Goal: Find specific page/section: Find specific page/section

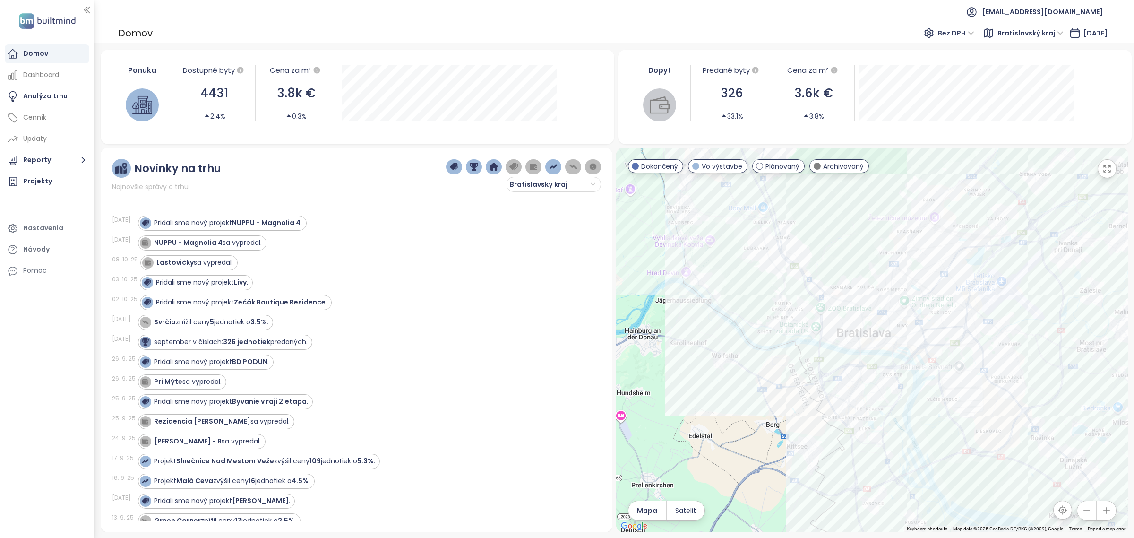
drag, startPoint x: 874, startPoint y: 435, endPoint x: 870, endPoint y: 373, distance: 62.0
click at [870, 373] on div at bounding box center [872, 339] width 512 height 385
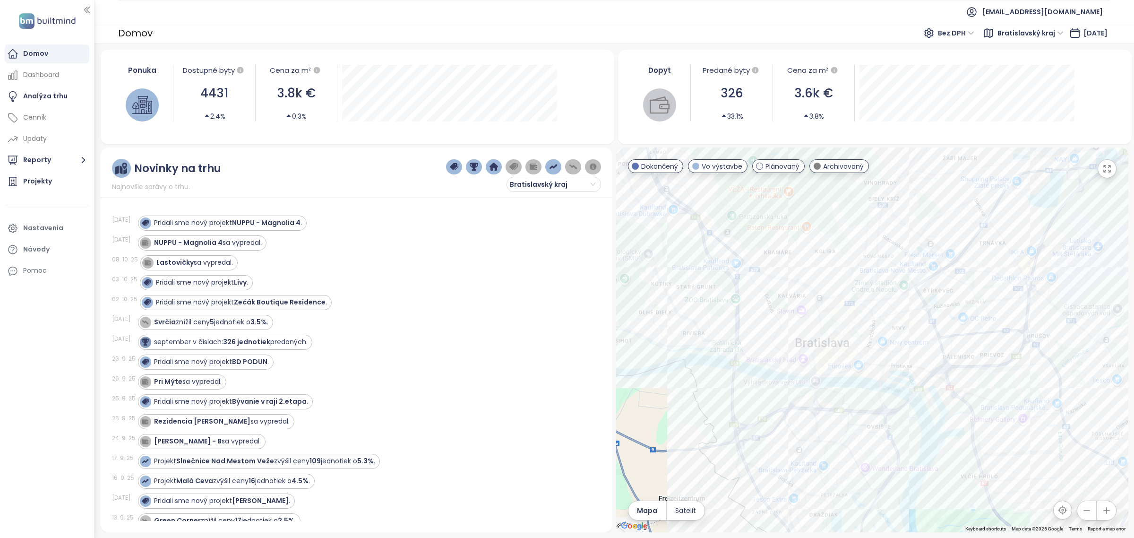
drag, startPoint x: 875, startPoint y: 299, endPoint x: 838, endPoint y: 376, distance: 85.6
click at [838, 376] on div at bounding box center [872, 339] width 512 height 385
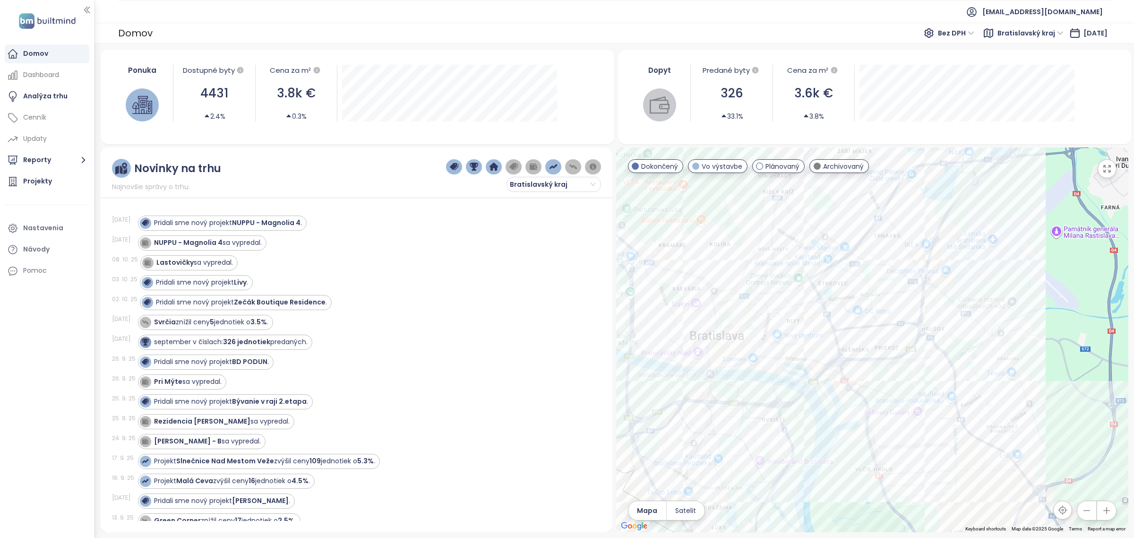
drag, startPoint x: 801, startPoint y: 383, endPoint x: 719, endPoint y: 376, distance: 82.9
click at [719, 376] on div at bounding box center [872, 339] width 512 height 385
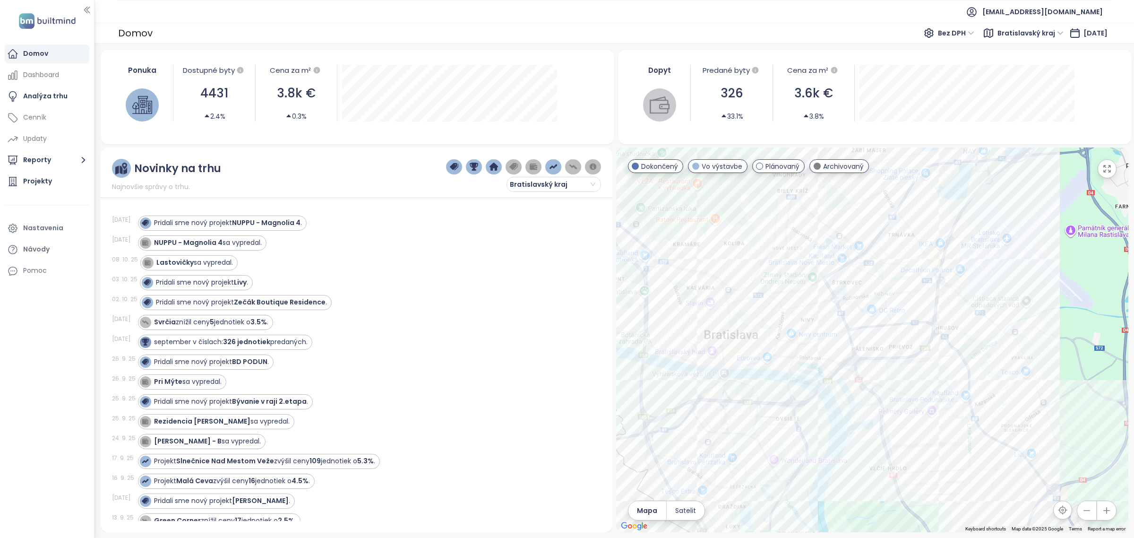
drag, startPoint x: 654, startPoint y: 346, endPoint x: 689, endPoint y: 352, distance: 35.0
click at [689, 352] on div at bounding box center [872, 339] width 512 height 385
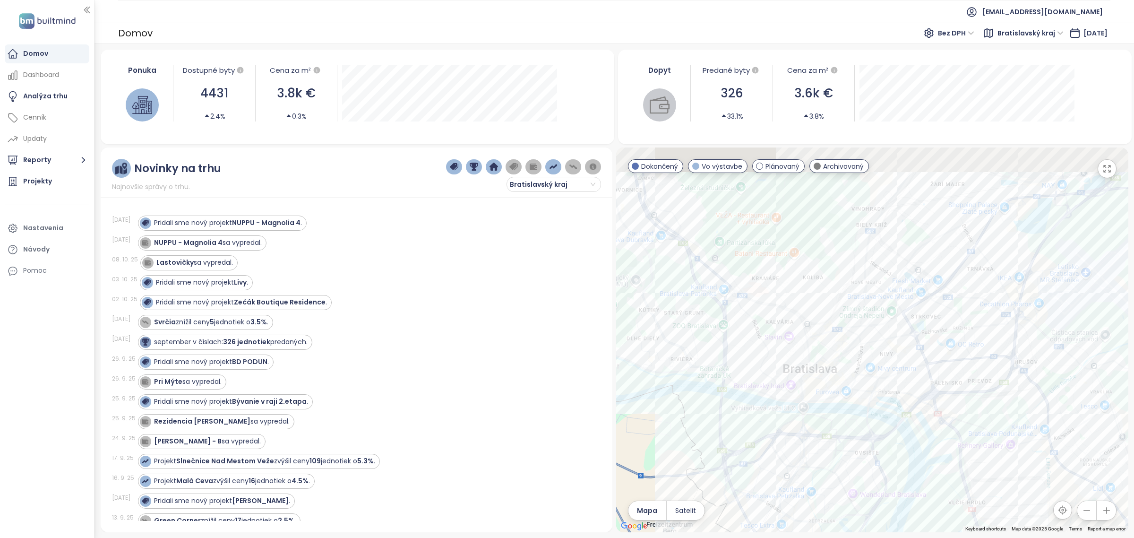
drag, startPoint x: 652, startPoint y: 291, endPoint x: 703, endPoint y: 326, distance: 61.2
click at [703, 326] on div at bounding box center [872, 339] width 512 height 385
click at [240, 285] on strong "Livy" at bounding box center [240, 281] width 13 height 9
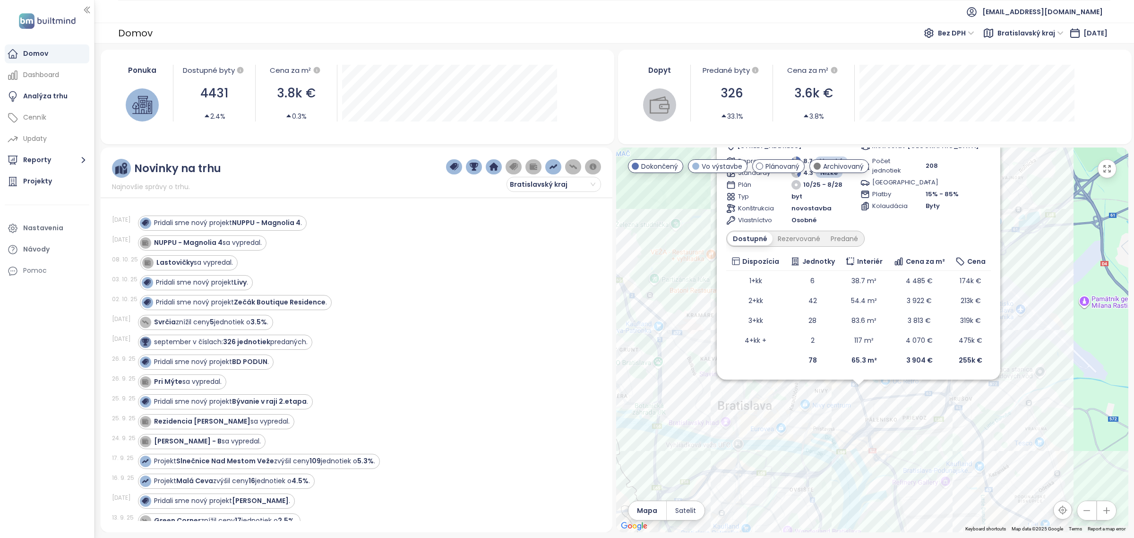
drag, startPoint x: 965, startPoint y: 495, endPoint x: 897, endPoint y: 406, distance: 111.5
click at [897, 406] on div "Livy Vo výstavbe Stará Prievozská 18, 821 09 [GEOGRAPHIC_DATA], [GEOGRAPHIC_DAT…" at bounding box center [872, 339] width 512 height 385
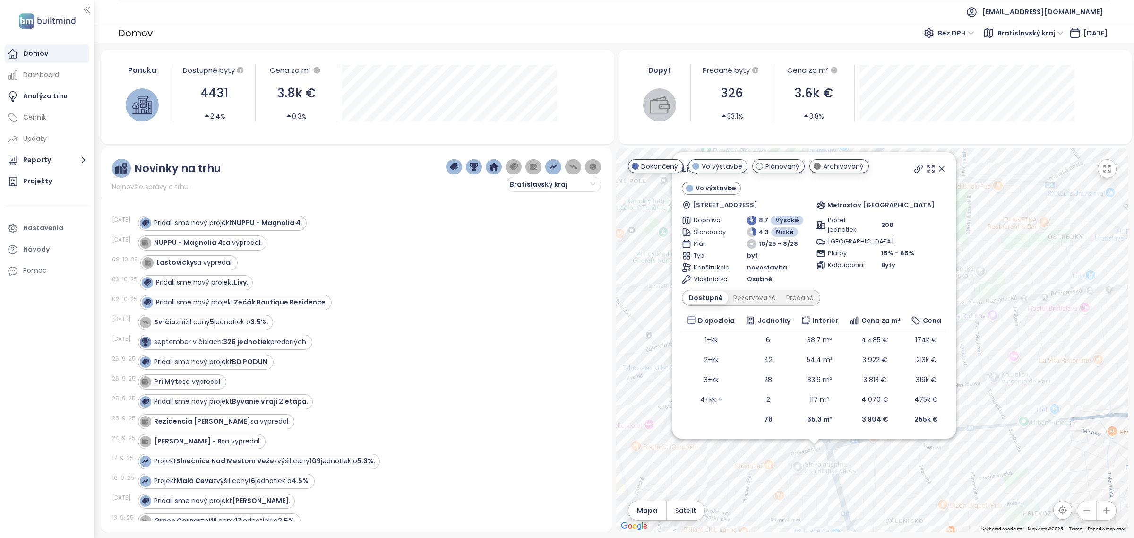
drag, startPoint x: 720, startPoint y: 382, endPoint x: 780, endPoint y: 469, distance: 105.9
click at [780, 469] on div "Livy Vo výstavbe Stará Prievozská 18, 821 09 [GEOGRAPHIC_DATA], [GEOGRAPHIC_DAT…" at bounding box center [872, 339] width 512 height 385
